Goal: Task Accomplishment & Management: Manage account settings

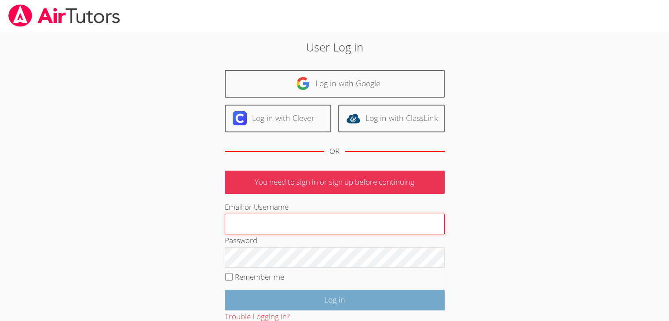
type input "larambecker@gmail.com"
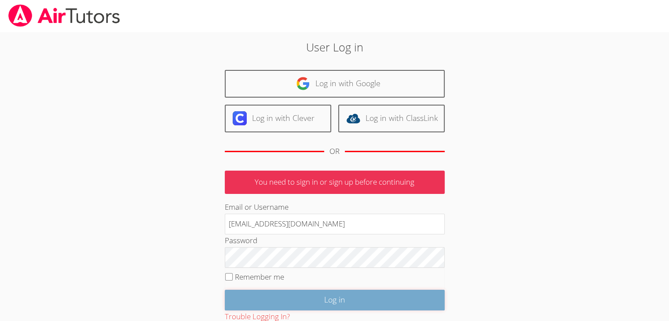
click at [276, 296] on input "Log in" at bounding box center [335, 300] width 220 height 21
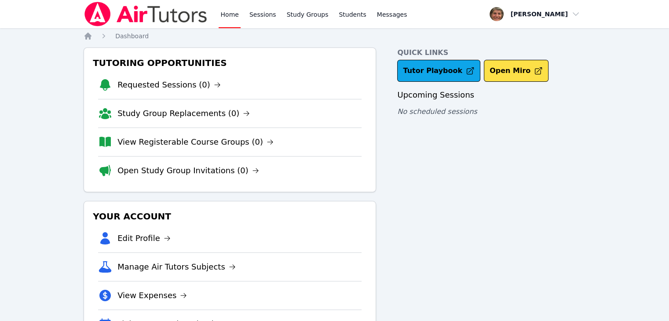
click at [152, 169] on link "Open Study Group Invitations (0)" at bounding box center [189, 171] width 142 height 12
